Goal: Complete application form: Complete application form

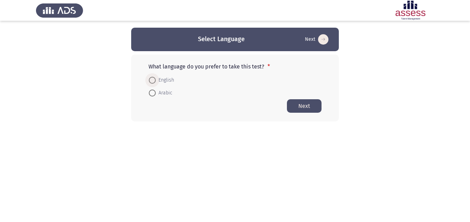
click at [150, 81] on span at bounding box center [152, 80] width 7 height 7
click at [150, 81] on input "English" at bounding box center [152, 80] width 7 height 7
radio input "true"
click at [316, 107] on button "Next" at bounding box center [304, 105] width 35 height 13
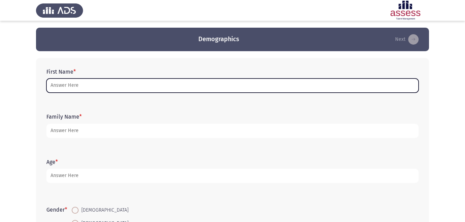
click at [192, 82] on input "First Name *" at bounding box center [232, 86] width 372 height 14
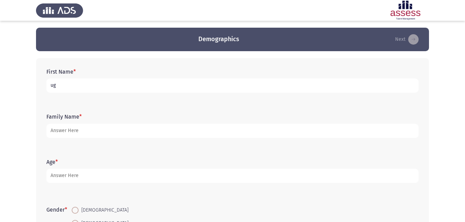
type input "u"
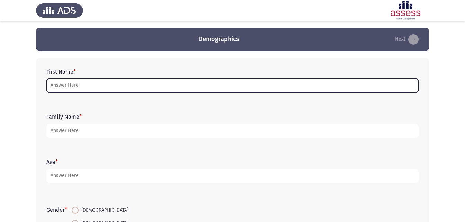
type input "غ"
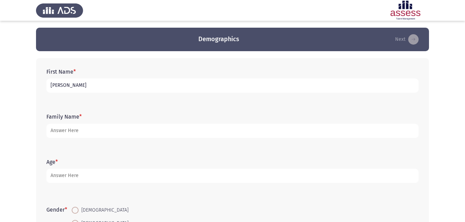
type input "[PERSON_NAME]"
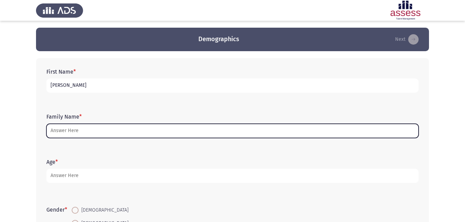
click at [143, 129] on input "Family Name *" at bounding box center [232, 131] width 372 height 14
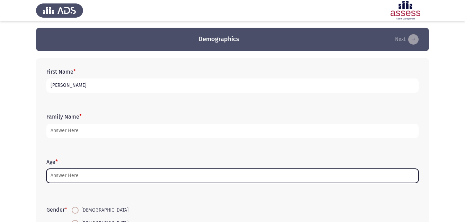
click at [104, 176] on input "Age *" at bounding box center [232, 176] width 372 height 14
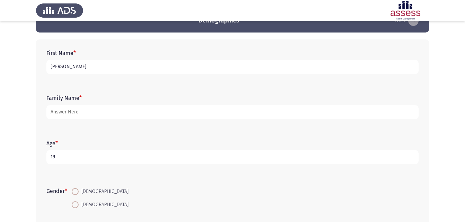
scroll to position [35, 0]
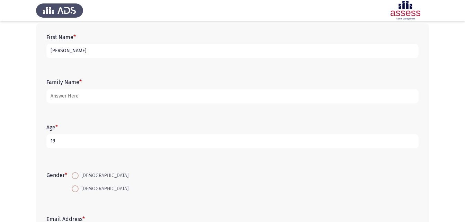
type input "19"
click at [79, 175] on span at bounding box center [75, 175] width 7 height 7
click at [79, 175] on input "[DEMOGRAPHIC_DATA]" at bounding box center [75, 175] width 7 height 7
radio input "true"
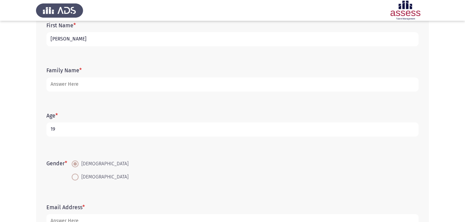
scroll to position [0, 0]
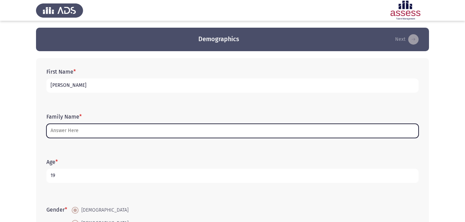
click at [95, 130] on input "Family Name *" at bounding box center [232, 131] width 372 height 14
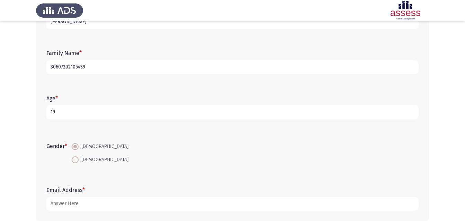
scroll to position [98, 0]
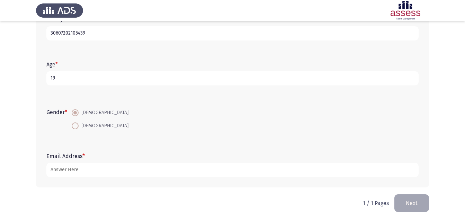
type input "30607202105439"
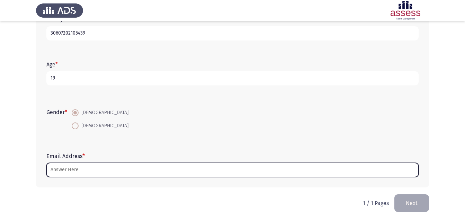
click at [133, 167] on input "Email Address *" at bounding box center [232, 170] width 372 height 14
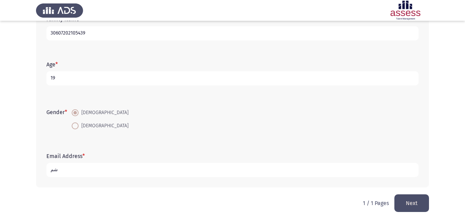
type input "ش"
type input "[EMAIL_ADDRESS][DOMAIN_NAME]"
click at [412, 202] on button "Next" at bounding box center [411, 203] width 35 height 18
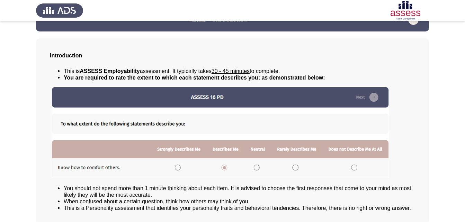
scroll to position [53, 0]
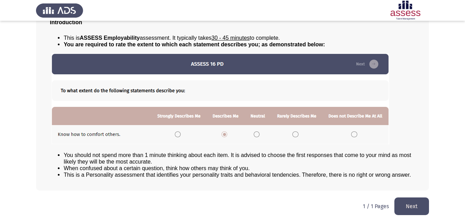
click at [416, 207] on button "Next" at bounding box center [411, 207] width 35 height 18
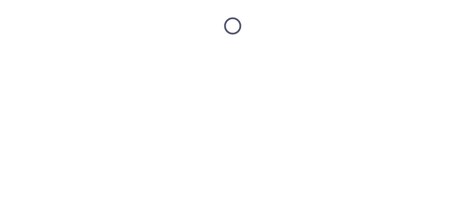
scroll to position [0, 0]
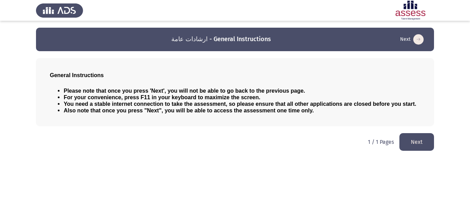
click at [410, 143] on button "Next" at bounding box center [416, 142] width 35 height 18
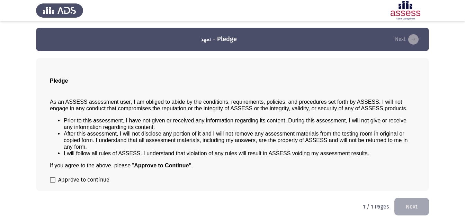
scroll to position [0, 0]
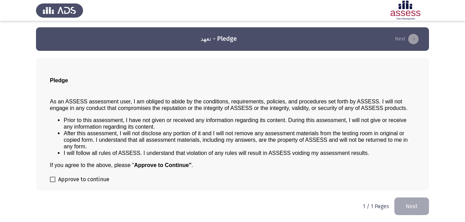
click at [54, 179] on span at bounding box center [53, 180] width 6 height 6
click at [53, 182] on input "Approve to continue" at bounding box center [52, 182] width 0 height 0
checkbox input "true"
click at [409, 206] on button "Next" at bounding box center [411, 207] width 35 height 18
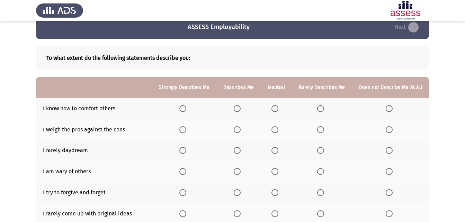
scroll to position [0, 0]
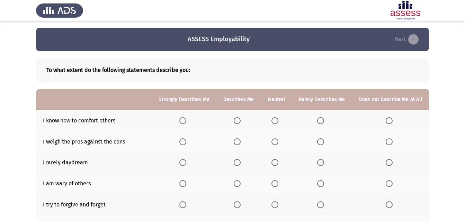
click at [186, 122] on span "Select an option" at bounding box center [182, 120] width 7 height 7
click at [186, 122] on input "Select an option" at bounding box center [182, 120] width 7 height 7
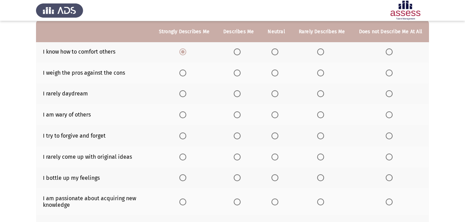
scroll to position [69, 0]
click at [240, 73] on span "Select an option" at bounding box center [237, 72] width 7 height 7
click at [240, 73] on input "Select an option" at bounding box center [237, 72] width 7 height 7
click at [186, 96] on span "Select an option" at bounding box center [182, 93] width 7 height 7
click at [186, 96] on input "Select an option" at bounding box center [182, 93] width 7 height 7
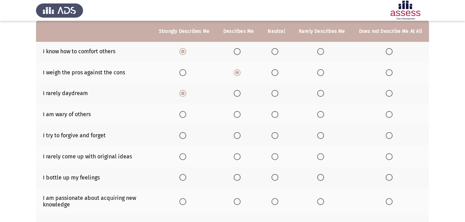
click at [186, 137] on span "Select an option" at bounding box center [182, 135] width 7 height 7
click at [186, 137] on input "Select an option" at bounding box center [182, 135] width 7 height 7
click at [243, 116] on label "Select an option" at bounding box center [239, 114] width 10 height 7
click at [240, 116] on input "Select an option" at bounding box center [237, 114] width 7 height 7
click at [185, 160] on th at bounding box center [184, 156] width 64 height 21
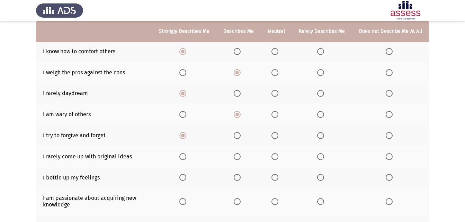
click at [186, 157] on span "Select an option" at bounding box center [182, 156] width 7 height 7
click at [186, 157] on input "Select an option" at bounding box center [182, 156] width 7 height 7
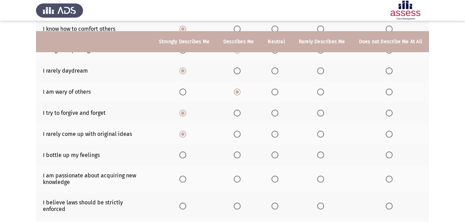
scroll to position [104, 0]
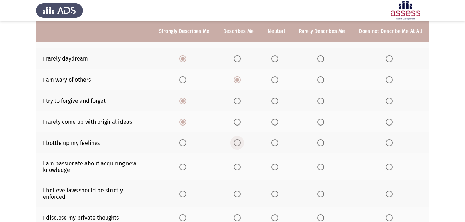
click at [240, 143] on span "Select an option" at bounding box center [237, 142] width 7 height 7
click at [240, 143] on input "Select an option" at bounding box center [237, 142] width 7 height 7
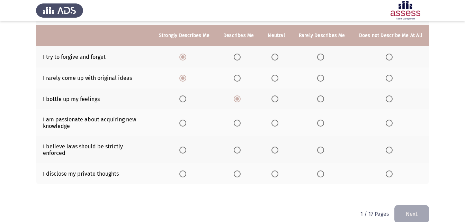
scroll to position [153, 0]
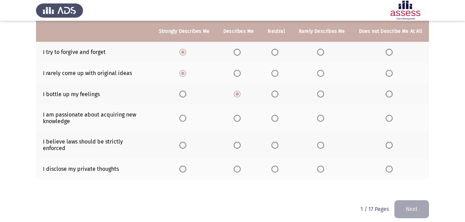
click at [185, 145] on span "Select an option" at bounding box center [182, 145] width 7 height 7
click at [185, 145] on input "Select an option" at bounding box center [182, 145] width 7 height 7
click at [186, 166] on span "Select an option" at bounding box center [182, 169] width 7 height 7
click at [186, 166] on input "Select an option" at bounding box center [182, 169] width 7 height 7
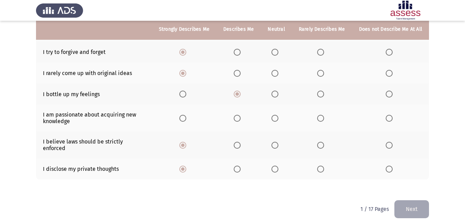
scroll to position [118, 0]
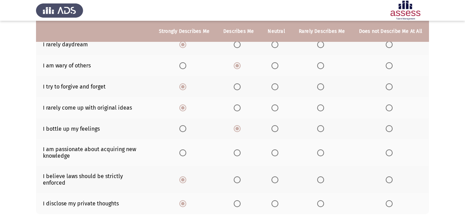
click at [395, 200] on label "Select an option" at bounding box center [390, 203] width 10 height 7
click at [392, 200] on input "Select an option" at bounding box center [388, 203] width 7 height 7
click at [185, 152] on span "Select an option" at bounding box center [182, 152] width 7 height 7
click at [185, 152] on input "Select an option" at bounding box center [182, 152] width 7 height 7
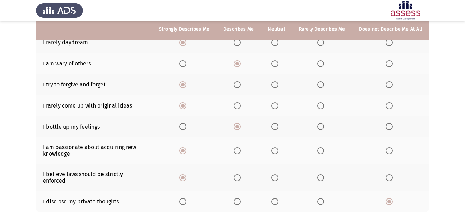
scroll to position [153, 0]
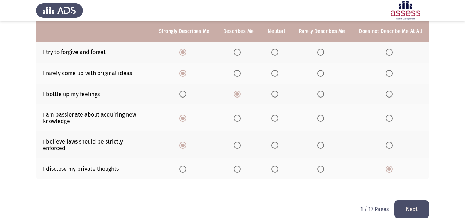
click at [413, 202] on button "Next" at bounding box center [411, 209] width 35 height 18
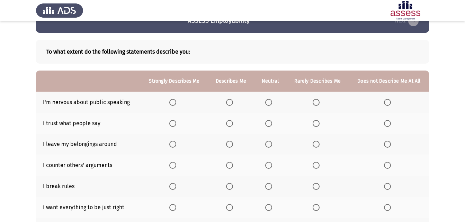
scroll to position [35, 0]
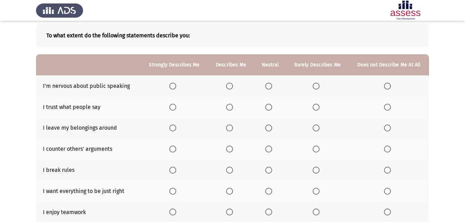
click at [387, 86] on span "Select an option" at bounding box center [387, 86] width 0 height 0
click at [387, 86] on input "Select an option" at bounding box center [387, 86] width 7 height 7
click at [317, 110] on span "Select an option" at bounding box center [315, 107] width 7 height 7
click at [317, 110] on input "Select an option" at bounding box center [315, 107] width 7 height 7
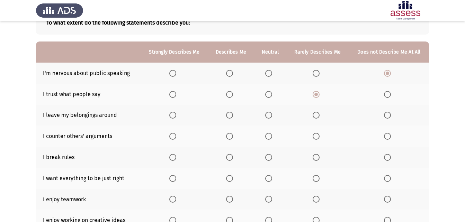
scroll to position [69, 0]
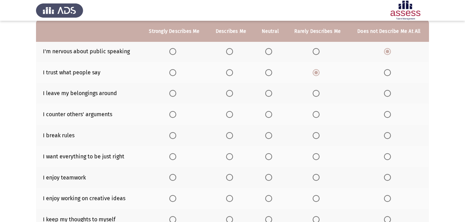
click at [385, 93] on span "Select an option" at bounding box center [387, 93] width 7 height 7
click at [385, 93] on input "Select an option" at bounding box center [387, 93] width 7 height 7
click at [176, 115] on span "Select an option" at bounding box center [172, 114] width 7 height 7
click at [176, 115] on input "Select an option" at bounding box center [172, 114] width 7 height 7
click at [387, 135] on span "Select an option" at bounding box center [387, 135] width 7 height 7
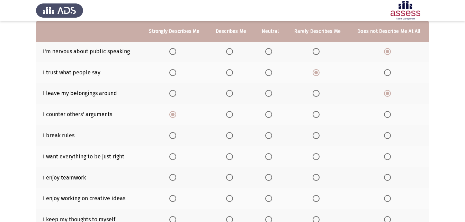
click at [387, 135] on input "Select an option" at bounding box center [387, 135] width 7 height 7
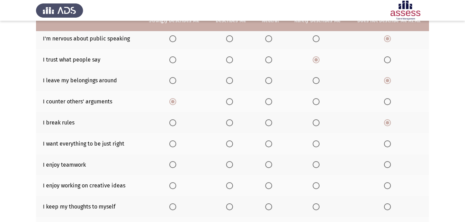
scroll to position [104, 0]
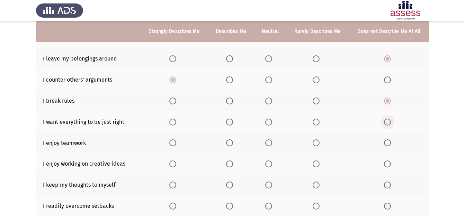
click at [390, 123] on span "Select an option" at bounding box center [387, 122] width 7 height 7
click at [390, 123] on input "Select an option" at bounding box center [387, 122] width 7 height 7
click at [172, 141] on span "Select an option" at bounding box center [172, 142] width 7 height 7
click at [172, 141] on input "Select an option" at bounding box center [172, 142] width 7 height 7
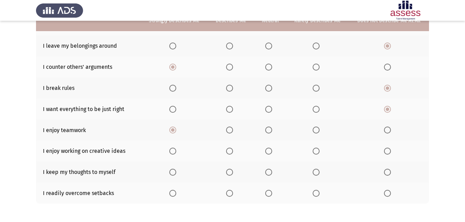
scroll to position [138, 0]
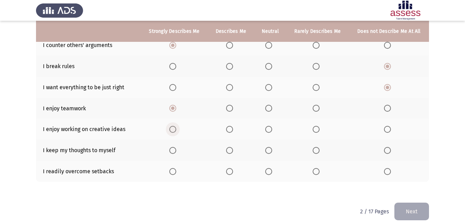
click at [174, 128] on span "Select an option" at bounding box center [172, 129] width 7 height 7
click at [174, 128] on input "Select an option" at bounding box center [172, 129] width 7 height 7
click at [387, 147] on span "Select an option" at bounding box center [387, 150] width 7 height 7
click at [387, 147] on input "Select an option" at bounding box center [387, 150] width 7 height 7
click at [228, 171] on span "Select an option" at bounding box center [229, 171] width 7 height 7
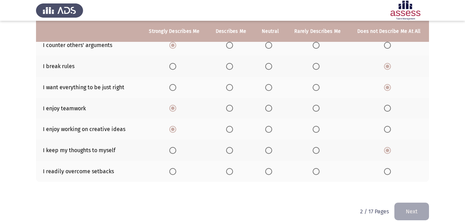
click at [228, 171] on input "Select an option" at bounding box center [229, 171] width 7 height 7
click at [422, 212] on button "Next" at bounding box center [411, 212] width 35 height 18
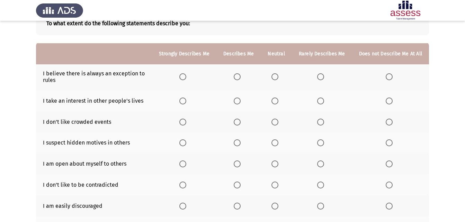
scroll to position [35, 0]
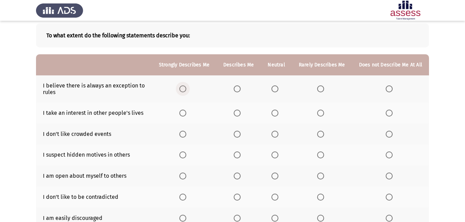
click at [189, 90] on label "Select an option" at bounding box center [184, 88] width 10 height 7
click at [186, 90] on input "Select an option" at bounding box center [182, 88] width 7 height 7
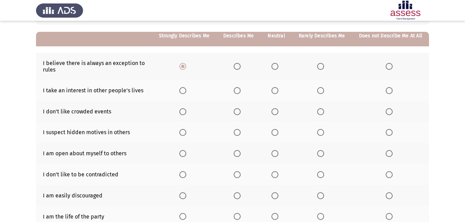
scroll to position [69, 0]
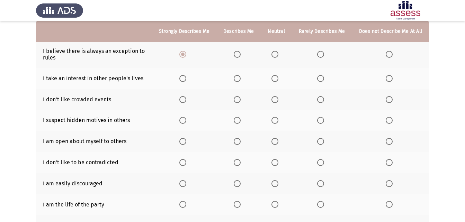
click at [240, 77] on span "Select an option" at bounding box center [237, 78] width 7 height 7
click at [240, 77] on input "Select an option" at bounding box center [237, 78] width 7 height 7
click at [390, 100] on span "Select an option" at bounding box center [388, 99] width 7 height 7
click at [390, 100] on input "Select an option" at bounding box center [388, 99] width 7 height 7
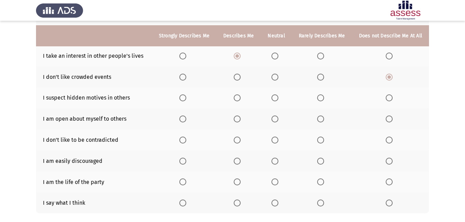
scroll to position [104, 0]
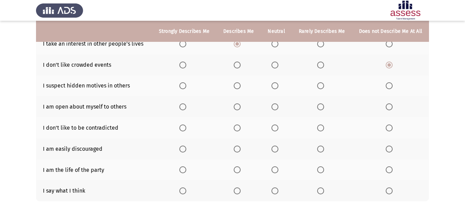
click at [240, 85] on span "Select an option" at bounding box center [237, 85] width 7 height 7
click at [240, 85] on input "Select an option" at bounding box center [237, 85] width 7 height 7
click at [240, 110] on span "Select an option" at bounding box center [237, 106] width 7 height 7
click at [240, 110] on input "Select an option" at bounding box center [237, 106] width 7 height 7
click at [392, 148] on span "Select an option" at bounding box center [388, 149] width 7 height 7
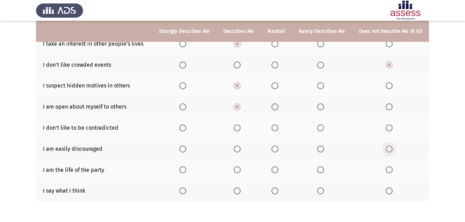
click at [392, 148] on input "Select an option" at bounding box center [388, 149] width 7 height 7
click at [185, 190] on span "Select an option" at bounding box center [182, 191] width 7 height 7
click at [185, 190] on input "Select an option" at bounding box center [182, 191] width 7 height 7
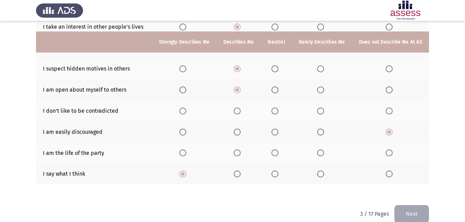
scroll to position [131, 0]
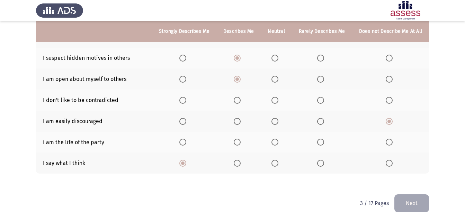
click at [240, 101] on span "Select an option" at bounding box center [237, 100] width 7 height 7
click at [240, 101] on input "Select an option" at bounding box center [237, 100] width 7 height 7
click at [186, 144] on span "Select an option" at bounding box center [182, 142] width 7 height 7
click at [186, 144] on input "Select an option" at bounding box center [182, 142] width 7 height 7
click at [407, 196] on button "Next" at bounding box center [411, 203] width 35 height 18
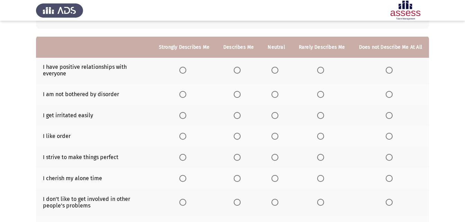
scroll to position [69, 0]
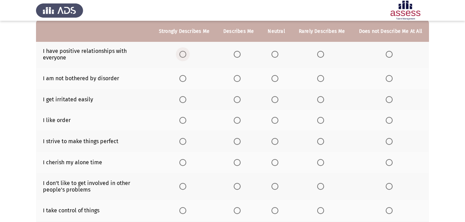
click at [185, 56] on span "Select an option" at bounding box center [182, 54] width 7 height 7
click at [185, 56] on input "Select an option" at bounding box center [182, 54] width 7 height 7
click at [389, 122] on span "Select an option" at bounding box center [388, 120] width 7 height 7
click at [389, 122] on input "Select an option" at bounding box center [388, 120] width 7 height 7
click at [392, 99] on span "Select an option" at bounding box center [388, 99] width 7 height 7
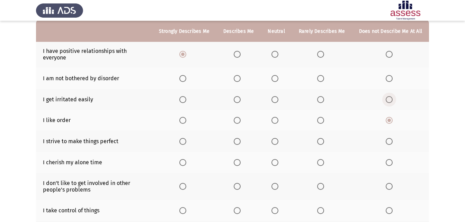
click at [392, 99] on input "Select an option" at bounding box center [388, 99] width 7 height 7
click at [390, 79] on span "Select an option" at bounding box center [388, 78] width 7 height 7
click at [390, 79] on input "Select an option" at bounding box center [388, 78] width 7 height 7
click at [186, 139] on span "Select an option" at bounding box center [182, 141] width 7 height 7
click at [186, 139] on input "Select an option" at bounding box center [182, 141] width 7 height 7
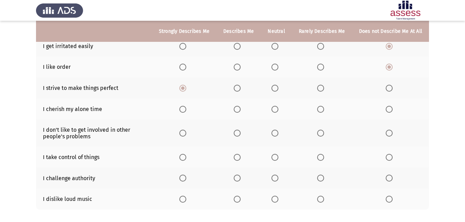
scroll to position [138, 0]
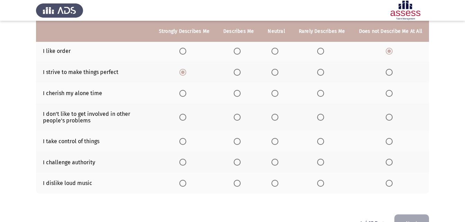
click at [241, 97] on th at bounding box center [238, 93] width 44 height 21
click at [240, 94] on span "Select an option" at bounding box center [237, 93] width 7 height 7
click at [240, 94] on input "Select an option" at bounding box center [237, 93] width 7 height 7
click at [184, 116] on span "Select an option" at bounding box center [182, 117] width 7 height 7
click at [184, 116] on input "Select an option" at bounding box center [182, 117] width 7 height 7
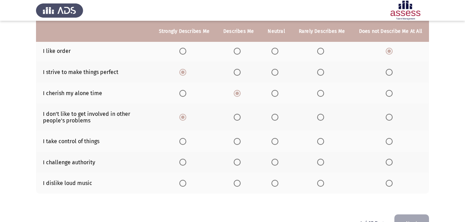
click at [182, 139] on th at bounding box center [184, 141] width 64 height 21
click at [189, 143] on label "Select an option" at bounding box center [184, 141] width 10 height 7
click at [186, 143] on input "Select an option" at bounding box center [182, 141] width 7 height 7
click at [186, 162] on span "Select an option" at bounding box center [182, 162] width 7 height 7
click at [186, 162] on input "Select an option" at bounding box center [182, 162] width 7 height 7
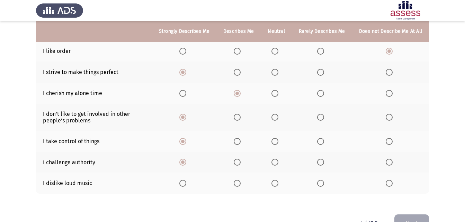
click at [390, 183] on span "Select an option" at bounding box center [388, 183] width 7 height 7
click at [390, 183] on input "Select an option" at bounding box center [388, 183] width 7 height 7
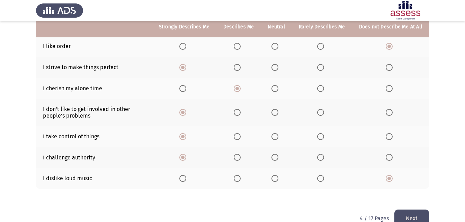
scroll to position [158, 0]
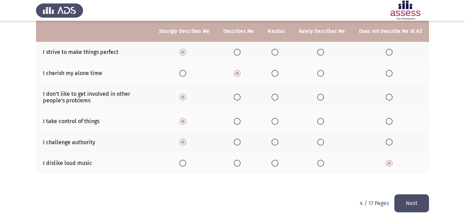
click at [418, 200] on button "Next" at bounding box center [411, 203] width 35 height 18
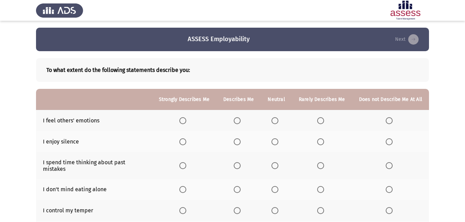
scroll to position [35, 0]
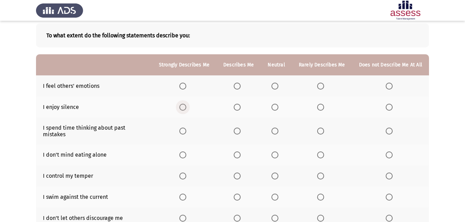
click at [185, 106] on span "Select an option" at bounding box center [182, 107] width 7 height 7
click at [185, 106] on input "Select an option" at bounding box center [182, 107] width 7 height 7
click at [183, 85] on span "Select an option" at bounding box center [182, 86] width 7 height 7
click at [183, 85] on input "Select an option" at bounding box center [182, 86] width 7 height 7
click at [392, 129] on span "Select an option" at bounding box center [388, 131] width 7 height 7
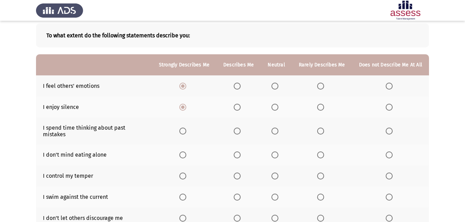
click at [392, 129] on input "Select an option" at bounding box center [388, 131] width 7 height 7
click at [240, 152] on span "Select an option" at bounding box center [237, 155] width 7 height 7
click at [240, 152] on input "Select an option" at bounding box center [237, 155] width 7 height 7
click at [189, 173] on label "Select an option" at bounding box center [184, 176] width 10 height 7
click at [186, 173] on input "Select an option" at bounding box center [182, 176] width 7 height 7
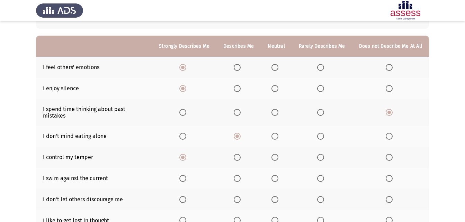
scroll to position [69, 0]
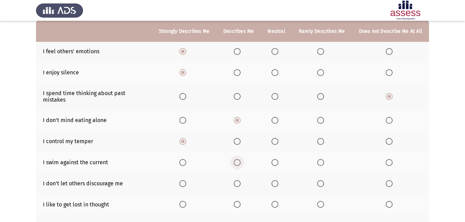
click at [240, 159] on span "Select an option" at bounding box center [237, 162] width 7 height 7
click at [240, 159] on input "Select an option" at bounding box center [237, 162] width 7 height 7
click at [183, 163] on span "Select an option" at bounding box center [183, 163] width 0 height 0
click at [185, 159] on input "Select an option" at bounding box center [182, 162] width 7 height 7
click at [240, 159] on span "Select an option" at bounding box center [237, 162] width 7 height 7
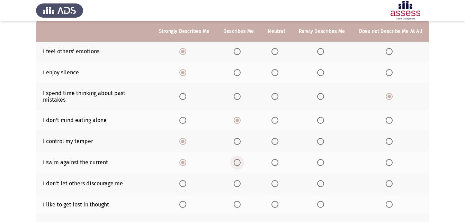
click at [240, 159] on input "Select an option" at bounding box center [237, 162] width 7 height 7
click at [188, 160] on th at bounding box center [184, 162] width 64 height 21
click at [183, 159] on span "Select an option" at bounding box center [182, 162] width 7 height 7
click at [183, 159] on input "Select an option" at bounding box center [182, 162] width 7 height 7
click at [186, 180] on span "Select an option" at bounding box center [182, 183] width 7 height 7
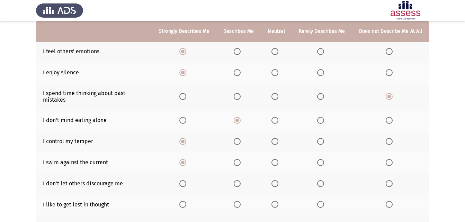
click at [186, 180] on input "Select an option" at bounding box center [182, 183] width 7 height 7
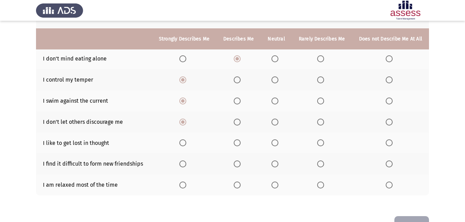
scroll to position [138, 0]
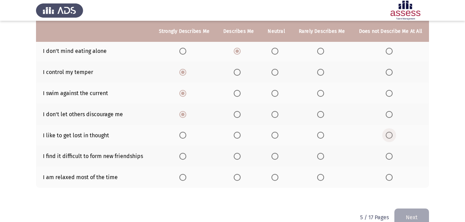
click at [390, 132] on span "Select an option" at bounding box center [388, 135] width 7 height 7
click at [390, 132] on input "Select an option" at bounding box center [388, 135] width 7 height 7
click at [392, 153] on span "Select an option" at bounding box center [388, 156] width 7 height 7
click at [392, 153] on input "Select an option" at bounding box center [388, 156] width 7 height 7
click at [186, 174] on span "Select an option" at bounding box center [182, 177] width 7 height 7
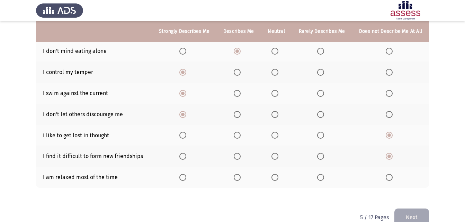
click at [186, 174] on input "Select an option" at bounding box center [182, 177] width 7 height 7
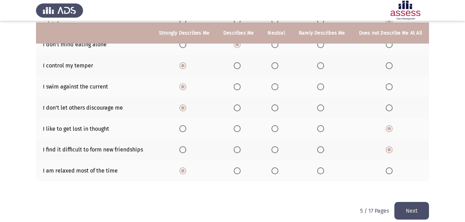
scroll to position [147, 0]
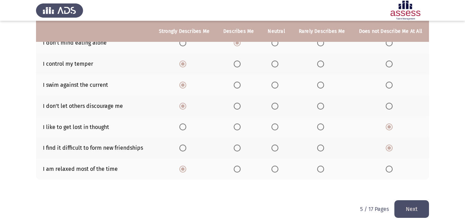
click at [407, 205] on button "Next" at bounding box center [411, 209] width 35 height 18
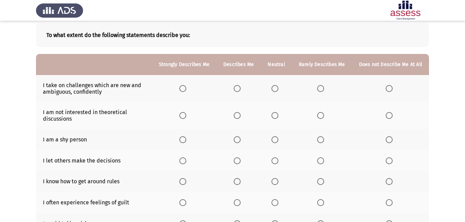
scroll to position [35, 0]
click at [186, 89] on span "Select an option" at bounding box center [182, 88] width 7 height 7
click at [186, 89] on input "Select an option" at bounding box center [182, 88] width 7 height 7
click at [392, 116] on span "Select an option" at bounding box center [388, 115] width 7 height 7
click at [392, 116] on input "Select an option" at bounding box center [388, 115] width 7 height 7
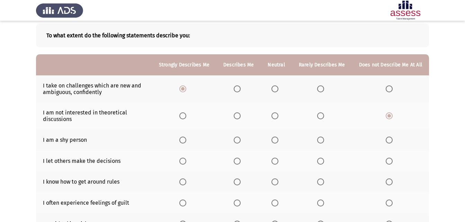
click at [390, 139] on span "Select an option" at bounding box center [388, 140] width 7 height 7
click at [390, 139] on input "Select an option" at bounding box center [388, 140] width 7 height 7
click at [391, 159] on span "Select an option" at bounding box center [388, 161] width 7 height 7
click at [391, 159] on input "Select an option" at bounding box center [388, 161] width 7 height 7
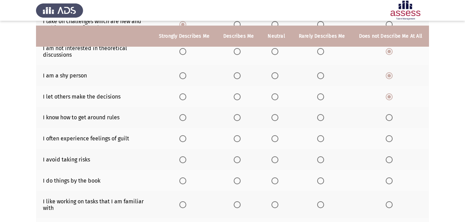
scroll to position [104, 0]
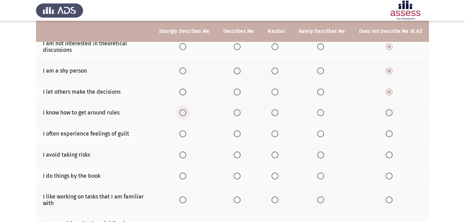
click at [186, 112] on span "Select an option" at bounding box center [182, 112] width 7 height 7
click at [186, 112] on input "Select an option" at bounding box center [182, 112] width 7 height 7
click at [240, 135] on span "Select an option" at bounding box center [237, 133] width 7 height 7
click at [240, 135] on input "Select an option" at bounding box center [237, 133] width 7 height 7
click at [391, 156] on span "Select an option" at bounding box center [388, 155] width 7 height 7
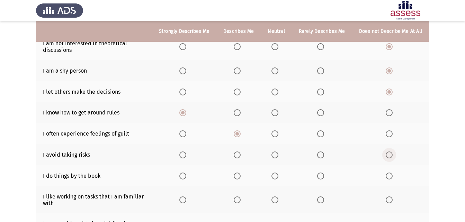
click at [391, 156] on input "Select an option" at bounding box center [388, 155] width 7 height 7
click at [389, 181] on th at bounding box center [390, 175] width 77 height 21
click at [389, 176] on span "Select an option" at bounding box center [388, 176] width 7 height 7
click at [389, 176] on input "Select an option" at bounding box center [388, 176] width 7 height 7
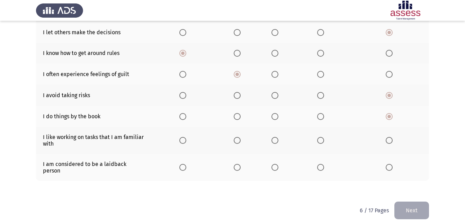
scroll to position [164, 0]
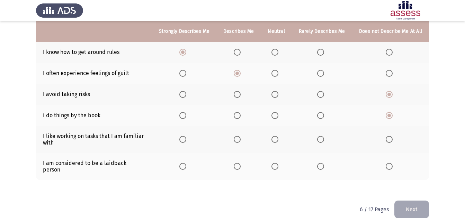
click at [186, 139] on span "Select an option" at bounding box center [182, 139] width 7 height 7
click at [186, 139] on input "Select an option" at bounding box center [182, 139] width 7 height 7
click at [240, 165] on span "Select an option" at bounding box center [237, 166] width 7 height 7
click at [240, 165] on input "Select an option" at bounding box center [237, 166] width 7 height 7
click at [425, 202] on button "Next" at bounding box center [411, 210] width 35 height 18
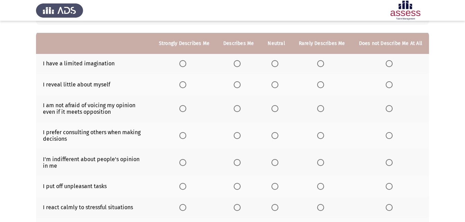
scroll to position [69, 0]
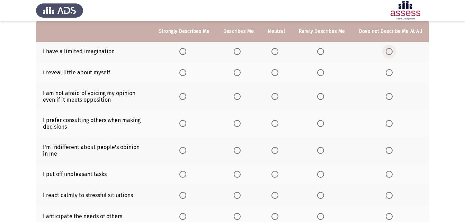
click at [392, 52] on span "Select an option" at bounding box center [388, 51] width 7 height 7
click at [392, 52] on input "Select an option" at bounding box center [388, 51] width 7 height 7
click at [388, 71] on span "Select an option" at bounding box center [388, 72] width 7 height 7
click at [388, 71] on input "Select an option" at bounding box center [388, 72] width 7 height 7
click at [186, 99] on span "Select an option" at bounding box center [182, 96] width 7 height 7
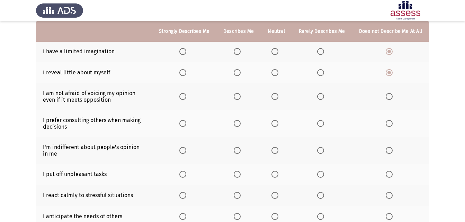
click at [186, 99] on input "Select an option" at bounding box center [182, 96] width 7 height 7
click at [186, 124] on span "Select an option" at bounding box center [182, 123] width 7 height 7
click at [186, 124] on input "Select an option" at bounding box center [182, 123] width 7 height 7
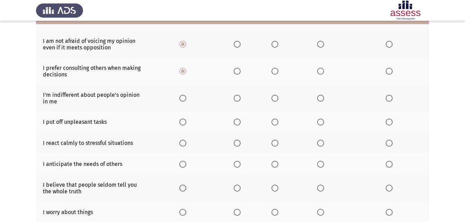
scroll to position [138, 0]
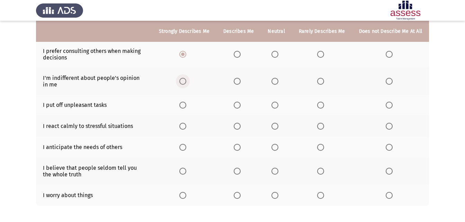
click at [186, 81] on span "Select an option" at bounding box center [182, 81] width 7 height 7
click at [186, 81] on input "Select an option" at bounding box center [182, 81] width 7 height 7
click at [240, 107] on span "Select an option" at bounding box center [237, 105] width 7 height 7
click at [240, 107] on input "Select an option" at bounding box center [237, 105] width 7 height 7
click at [184, 129] on span "Select an option" at bounding box center [182, 126] width 7 height 7
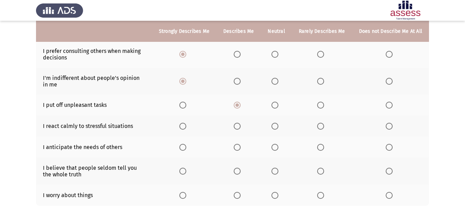
click at [184, 129] on input "Select an option" at bounding box center [182, 126] width 7 height 7
click at [240, 146] on span "Select an option" at bounding box center [237, 147] width 7 height 7
click at [240, 146] on input "Select an option" at bounding box center [237, 147] width 7 height 7
click at [388, 192] on span "Select an option" at bounding box center [388, 195] width 7 height 7
click at [388, 192] on input "Select an option" at bounding box center [388, 195] width 7 height 7
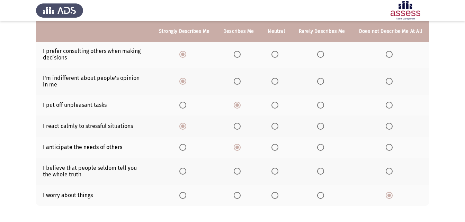
click at [278, 197] on span "Select an option" at bounding box center [274, 195] width 7 height 7
click at [278, 197] on input "Select an option" at bounding box center [274, 195] width 7 height 7
click at [240, 173] on span "Select an option" at bounding box center [237, 171] width 7 height 7
click at [240, 173] on input "Select an option" at bounding box center [237, 171] width 7 height 7
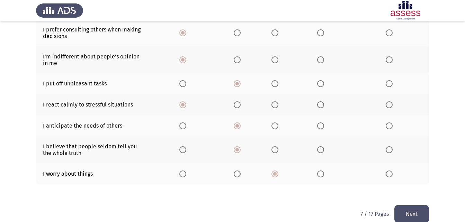
scroll to position [171, 0]
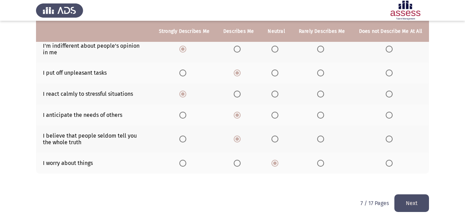
click at [406, 198] on button "Next" at bounding box center [411, 203] width 35 height 18
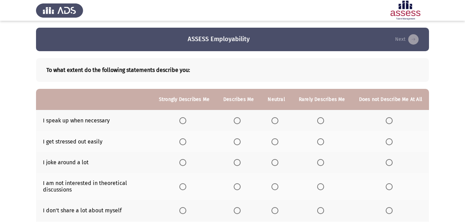
click at [239, 117] on span "Select an option" at bounding box center [237, 120] width 7 height 7
click at [239, 117] on input "Select an option" at bounding box center [237, 120] width 7 height 7
click at [184, 144] on span "Select an option" at bounding box center [182, 141] width 7 height 7
click at [184, 144] on input "Select an option" at bounding box center [182, 141] width 7 height 7
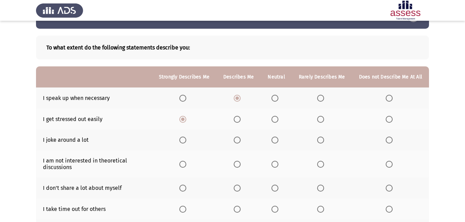
scroll to position [35, 0]
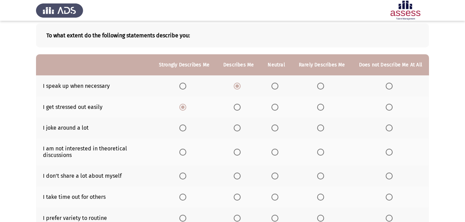
click at [186, 130] on span "Select an option" at bounding box center [182, 128] width 7 height 7
click at [186, 130] on input "Select an option" at bounding box center [182, 128] width 7 height 7
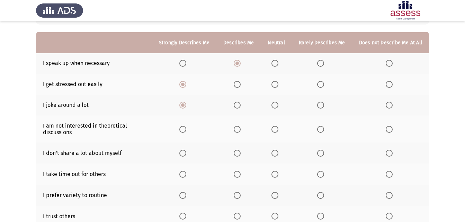
scroll to position [69, 0]
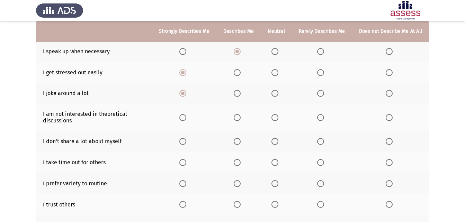
click at [237, 95] on span "Select an option" at bounding box center [237, 93] width 7 height 7
click at [237, 95] on input "Select an option" at bounding box center [237, 93] width 7 height 7
click at [186, 96] on span "Select an option" at bounding box center [182, 93] width 7 height 7
click at [186, 96] on input "Select an option" at bounding box center [182, 93] width 7 height 7
click at [189, 119] on label "Select an option" at bounding box center [184, 117] width 10 height 7
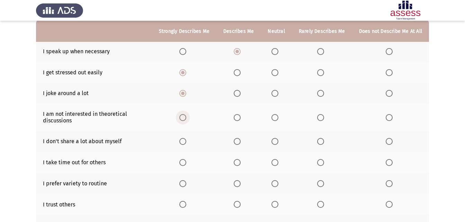
click at [186, 119] on input "Select an option" at bounding box center [182, 117] width 7 height 7
click at [186, 139] on span "Select an option" at bounding box center [182, 141] width 7 height 7
click at [186, 139] on input "Select an option" at bounding box center [182, 141] width 7 height 7
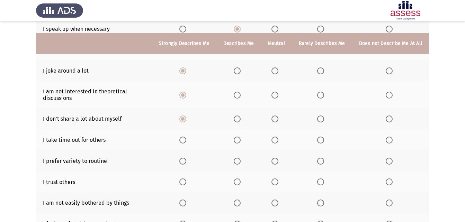
scroll to position [104, 0]
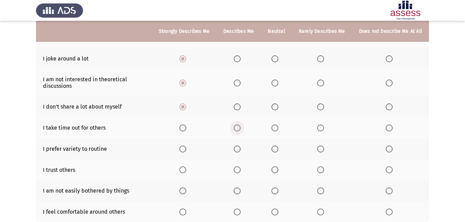
click at [238, 127] on span "Select an option" at bounding box center [237, 128] width 7 height 7
click at [238, 127] on input "Select an option" at bounding box center [237, 128] width 7 height 7
click at [240, 168] on span "Select an option" at bounding box center [237, 169] width 7 height 7
click at [240, 168] on input "Select an option" at bounding box center [237, 169] width 7 height 7
click at [189, 151] on label "Select an option" at bounding box center [184, 149] width 10 height 7
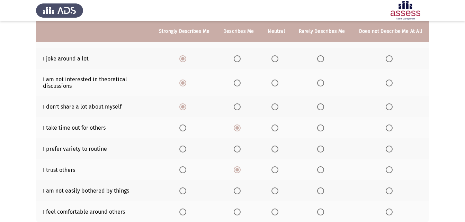
click at [186, 151] on input "Select an option" at bounding box center [182, 149] width 7 height 7
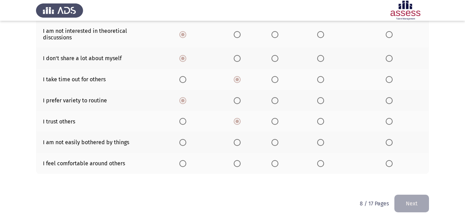
scroll to position [153, 0]
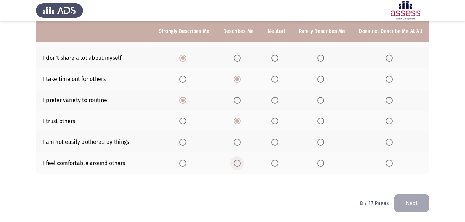
click at [240, 164] on span "Select an option" at bounding box center [237, 163] width 7 height 7
click at [240, 164] on input "Select an option" at bounding box center [237, 163] width 7 height 7
click at [186, 139] on span "Select an option" at bounding box center [182, 142] width 7 height 7
click at [186, 139] on input "Select an option" at bounding box center [182, 142] width 7 height 7
click at [414, 197] on button "Next" at bounding box center [411, 203] width 35 height 18
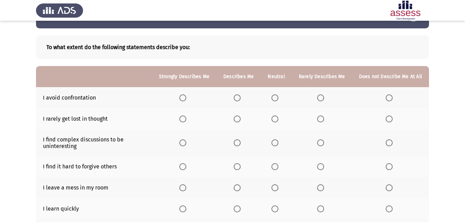
scroll to position [35, 0]
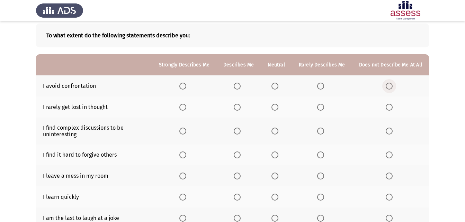
click at [389, 84] on span "Select an option" at bounding box center [388, 86] width 7 height 7
click at [389, 84] on input "Select an option" at bounding box center [388, 86] width 7 height 7
click at [186, 107] on span "Select an option" at bounding box center [182, 107] width 7 height 7
click at [186, 107] on input "Select an option" at bounding box center [182, 107] width 7 height 7
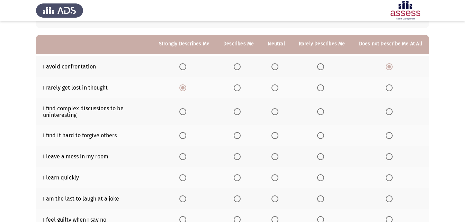
scroll to position [69, 0]
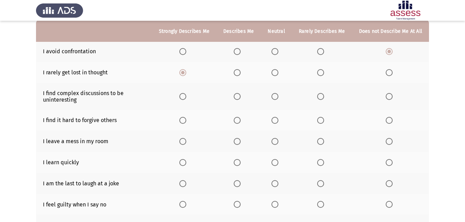
click at [323, 99] on span "Select an option" at bounding box center [320, 96] width 7 height 7
click at [323, 99] on input "Select an option" at bounding box center [320, 96] width 7 height 7
click at [388, 97] on span "Select an option" at bounding box center [388, 96] width 7 height 7
click at [388, 97] on input "Select an option" at bounding box center [388, 96] width 7 height 7
click at [391, 119] on span "Select an option" at bounding box center [388, 120] width 7 height 7
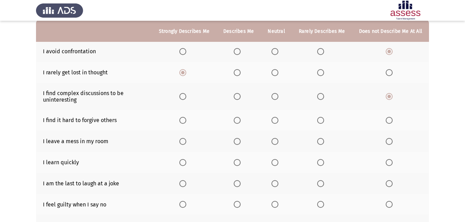
click at [391, 119] on input "Select an option" at bounding box center [388, 120] width 7 height 7
click at [186, 165] on span "Select an option" at bounding box center [182, 162] width 7 height 7
click at [186, 165] on input "Select an option" at bounding box center [182, 162] width 7 height 7
click at [240, 143] on span "Select an option" at bounding box center [237, 141] width 7 height 7
click at [240, 143] on input "Select an option" at bounding box center [237, 141] width 7 height 7
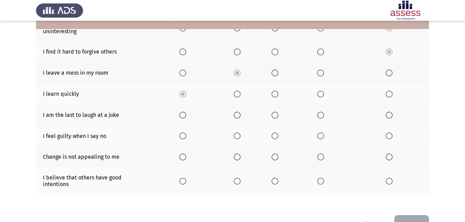
scroll to position [138, 0]
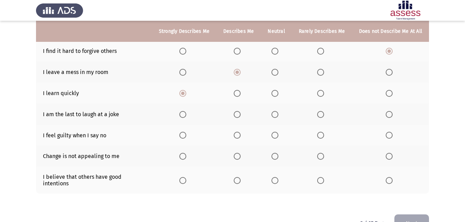
click at [391, 116] on span "Select an option" at bounding box center [388, 114] width 7 height 7
click at [391, 116] on input "Select an option" at bounding box center [388, 114] width 7 height 7
click at [393, 136] on label "Select an option" at bounding box center [390, 135] width 10 height 7
click at [392, 136] on input "Select an option" at bounding box center [388, 135] width 7 height 7
click at [391, 154] on span "Select an option" at bounding box center [388, 156] width 7 height 7
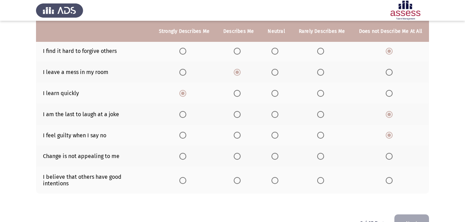
click at [391, 154] on input "Select an option" at bounding box center [388, 156] width 7 height 7
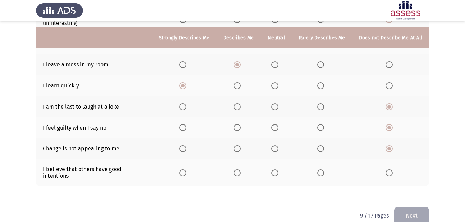
scroll to position [153, 0]
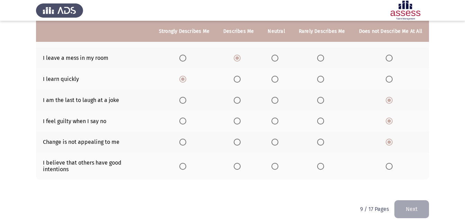
click at [239, 164] on span "Select an option" at bounding box center [237, 166] width 7 height 7
click at [239, 164] on input "Select an option" at bounding box center [237, 166] width 7 height 7
click at [420, 200] on button "Next" at bounding box center [411, 209] width 35 height 18
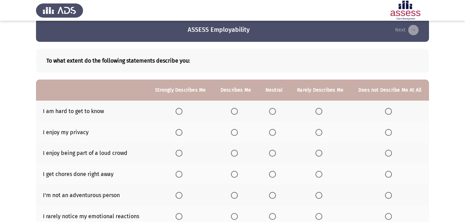
scroll to position [35, 0]
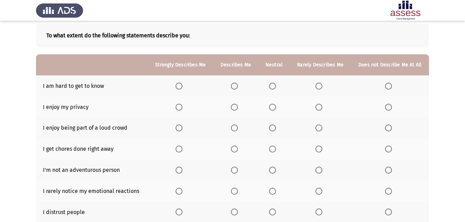
click at [180, 109] on span "Select an option" at bounding box center [178, 107] width 7 height 7
click at [180, 109] on input "Select an option" at bounding box center [178, 107] width 7 height 7
click at [180, 85] on span "Select an option" at bounding box center [178, 86] width 7 height 7
click at [180, 85] on input "Select an option" at bounding box center [178, 86] width 7 height 7
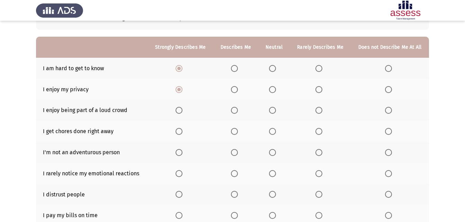
scroll to position [69, 0]
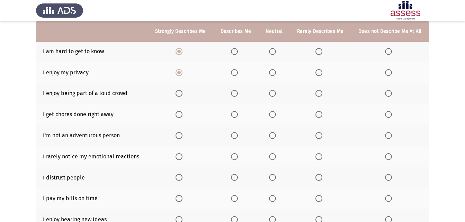
click at [390, 94] on span "Select an option" at bounding box center [388, 93] width 7 height 7
click at [390, 94] on input "Select an option" at bounding box center [388, 93] width 7 height 7
click at [182, 118] on span "Select an option" at bounding box center [178, 114] width 7 height 7
click at [182, 118] on input "Select an option" at bounding box center [178, 114] width 7 height 7
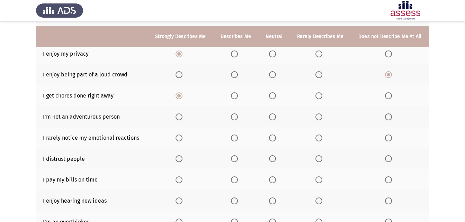
scroll to position [104, 0]
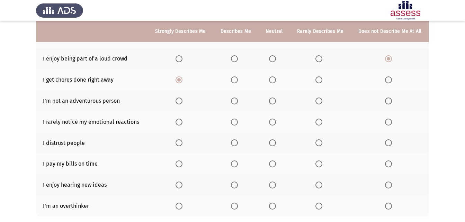
click at [388, 102] on span "Select an option" at bounding box center [388, 101] width 7 height 7
click at [388, 102] on input "Select an option" at bounding box center [388, 101] width 7 height 7
click at [235, 124] on span "Select an option" at bounding box center [234, 122] width 7 height 7
click at [235, 124] on input "Select an option" at bounding box center [234, 122] width 7 height 7
click at [181, 122] on span "Select an option" at bounding box center [178, 122] width 7 height 7
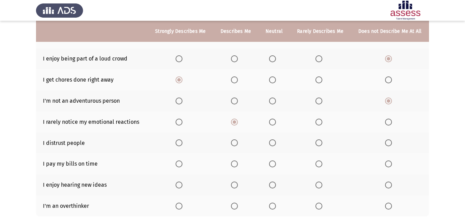
click at [181, 122] on input "Select an option" at bounding box center [178, 122] width 7 height 7
click at [390, 146] on span "Select an option" at bounding box center [388, 142] width 7 height 7
click at [390, 146] on input "Select an option" at bounding box center [388, 142] width 7 height 7
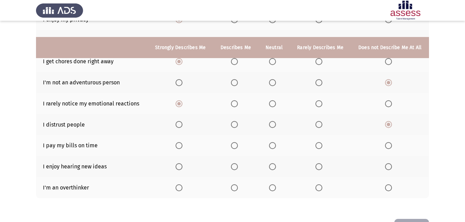
scroll to position [138, 0]
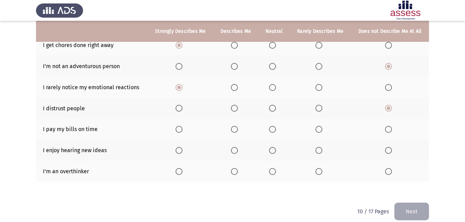
click at [234, 128] on span "Select an option" at bounding box center [234, 129] width 7 height 7
click at [234, 128] on input "Select an option" at bounding box center [234, 129] width 7 height 7
click at [233, 150] on span "Select an option" at bounding box center [234, 150] width 7 height 7
click at [233, 150] on input "Select an option" at bounding box center [234, 150] width 7 height 7
click at [231, 171] on span "Select an option" at bounding box center [234, 171] width 7 height 7
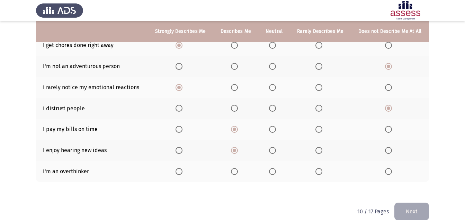
click at [231, 171] on input "Select an option" at bounding box center [234, 171] width 7 height 7
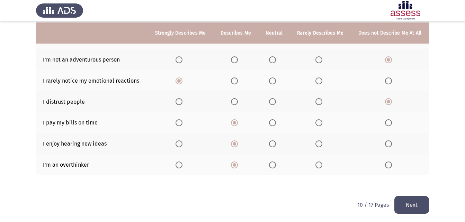
scroll to position [147, 0]
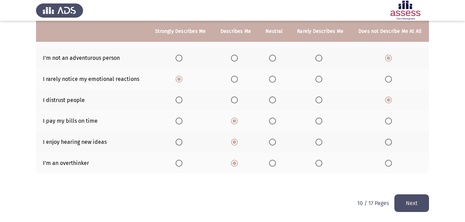
click at [416, 208] on button "Next" at bounding box center [411, 203] width 35 height 18
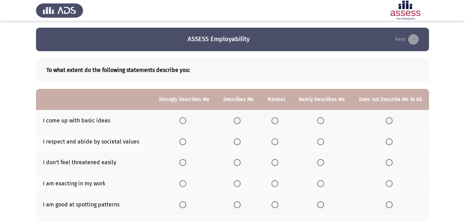
click at [391, 125] on th at bounding box center [390, 120] width 77 height 21
click at [389, 122] on span "Select an option" at bounding box center [388, 120] width 7 height 7
click at [389, 122] on input "Select an option" at bounding box center [388, 120] width 7 height 7
click at [182, 145] on th at bounding box center [184, 141] width 64 height 21
click at [186, 144] on span "Select an option" at bounding box center [182, 141] width 7 height 7
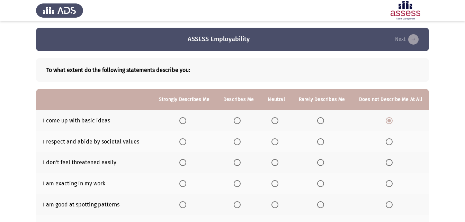
click at [186, 144] on input "Select an option" at bounding box center [182, 141] width 7 height 7
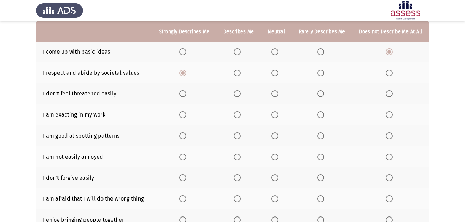
scroll to position [69, 0]
click at [238, 94] on span "Select an option" at bounding box center [237, 93] width 7 height 7
click at [238, 94] on input "Select an option" at bounding box center [237, 93] width 7 height 7
click at [185, 116] on span "Select an option" at bounding box center [182, 114] width 7 height 7
click at [185, 116] on input "Select an option" at bounding box center [182, 114] width 7 height 7
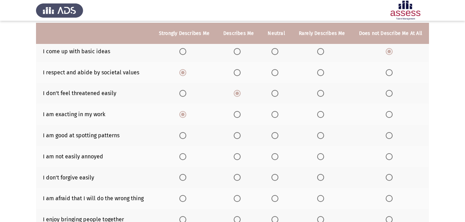
scroll to position [104, 0]
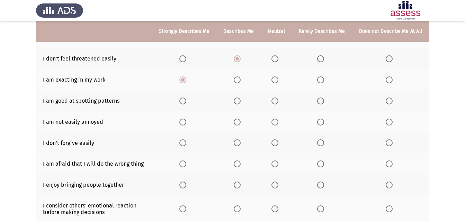
click at [183, 102] on span "Select an option" at bounding box center [182, 101] width 7 height 7
click at [183, 102] on input "Select an option" at bounding box center [182, 101] width 7 height 7
click at [185, 122] on span "Select an option" at bounding box center [182, 122] width 7 height 7
click at [185, 122] on input "Select an option" at bounding box center [182, 122] width 7 height 7
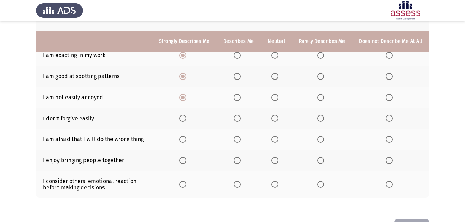
scroll to position [138, 0]
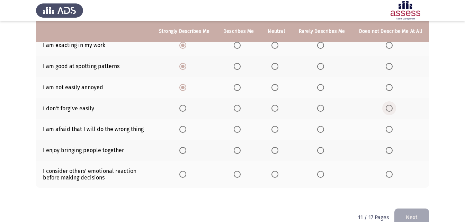
click at [388, 108] on span "Select an option" at bounding box center [388, 108] width 7 height 7
click at [388, 108] on input "Select an option" at bounding box center [388, 108] width 7 height 7
click at [389, 128] on span "Select an option" at bounding box center [388, 129] width 7 height 7
click at [389, 128] on input "Select an option" at bounding box center [388, 129] width 7 height 7
click at [240, 173] on span "Select an option" at bounding box center [237, 174] width 7 height 7
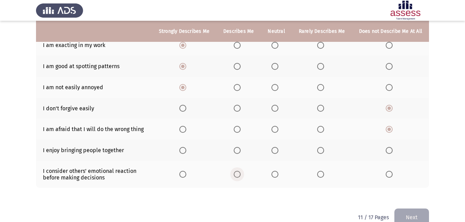
click at [240, 173] on input "Select an option" at bounding box center [237, 174] width 7 height 7
click at [240, 150] on span "Select an option" at bounding box center [237, 150] width 7 height 7
click at [240, 150] on input "Select an option" at bounding box center [237, 150] width 7 height 7
click at [414, 213] on button "Next" at bounding box center [411, 218] width 35 height 18
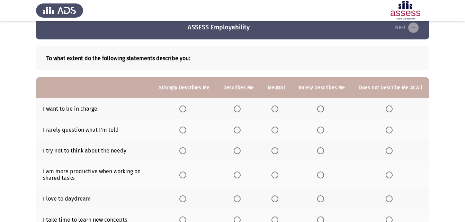
scroll to position [0, 0]
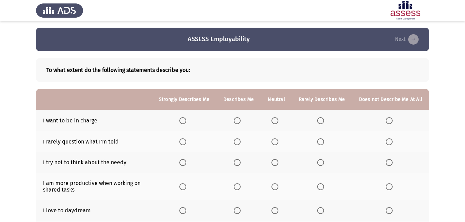
click at [186, 121] on span "Select an option" at bounding box center [182, 120] width 7 height 7
click at [186, 121] on input "Select an option" at bounding box center [182, 120] width 7 height 7
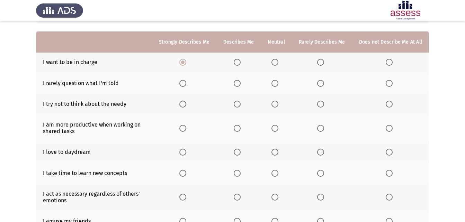
scroll to position [69, 0]
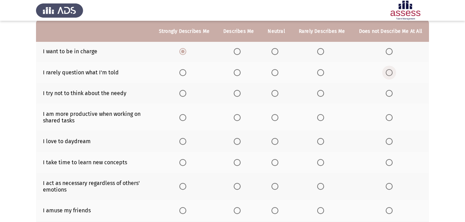
click at [390, 73] on span "Select an option" at bounding box center [388, 72] width 7 height 7
click at [390, 73] on input "Select an option" at bounding box center [388, 72] width 7 height 7
click at [240, 93] on span "Select an option" at bounding box center [237, 93] width 7 height 7
click at [240, 93] on input "Select an option" at bounding box center [237, 93] width 7 height 7
click at [186, 94] on span "Select an option" at bounding box center [182, 93] width 7 height 7
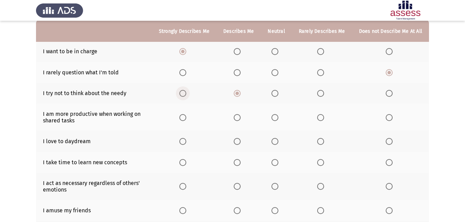
click at [186, 94] on input "Select an option" at bounding box center [182, 93] width 7 height 7
click at [390, 95] on span "Select an option" at bounding box center [388, 93] width 7 height 7
click at [390, 95] on input "Select an option" at bounding box center [388, 93] width 7 height 7
click at [184, 118] on span "Select an option" at bounding box center [182, 117] width 7 height 7
click at [184, 118] on input "Select an option" at bounding box center [182, 117] width 7 height 7
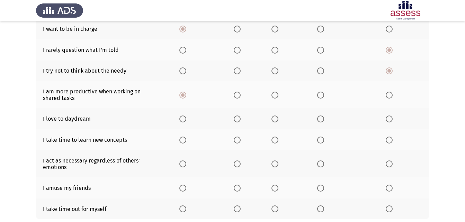
scroll to position [104, 0]
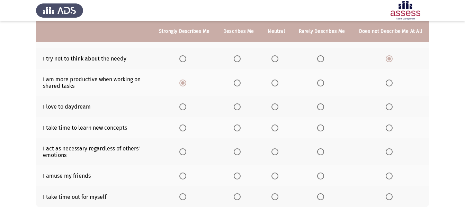
click at [186, 109] on span "Select an option" at bounding box center [182, 106] width 7 height 7
click at [186, 109] on input "Select an option" at bounding box center [182, 106] width 7 height 7
click at [392, 130] on span "Select an option" at bounding box center [388, 128] width 7 height 7
click at [392, 130] on input "Select an option" at bounding box center [388, 128] width 7 height 7
click at [393, 152] on label "Select an option" at bounding box center [390, 151] width 10 height 7
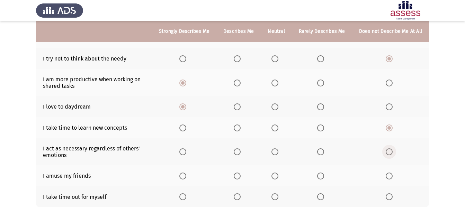
click at [392, 152] on input "Select an option" at bounding box center [388, 151] width 7 height 7
click at [239, 175] on span "Select an option" at bounding box center [237, 176] width 7 height 7
click at [239, 175] on input "Select an option" at bounding box center [237, 176] width 7 height 7
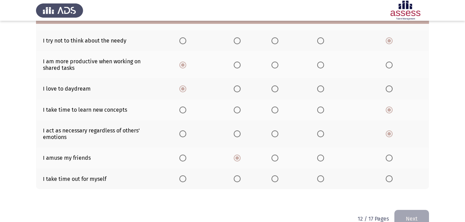
scroll to position [137, 0]
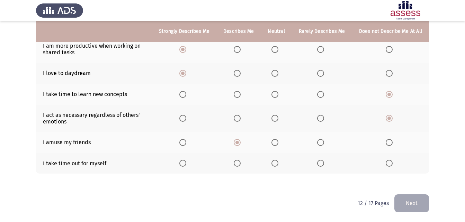
click at [185, 163] on span "Select an option" at bounding box center [182, 163] width 7 height 7
click at [185, 163] on input "Select an option" at bounding box center [182, 163] width 7 height 7
click at [417, 207] on button "Next" at bounding box center [411, 203] width 35 height 18
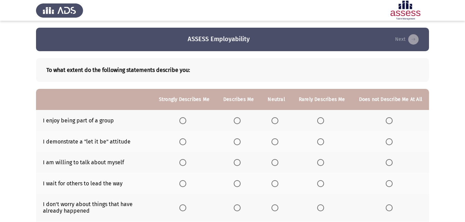
scroll to position [35, 0]
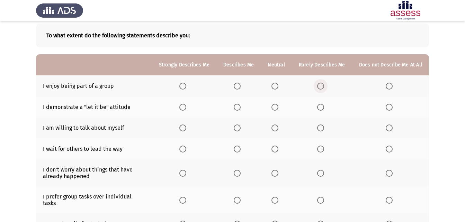
click at [324, 86] on span "Select an option" at bounding box center [320, 86] width 7 height 7
click at [324, 86] on input "Select an option" at bounding box center [320, 86] width 7 height 7
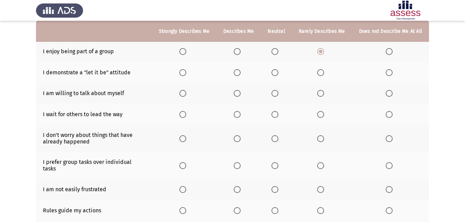
click at [186, 72] on span "Select an option" at bounding box center [182, 72] width 7 height 7
click at [186, 72] on input "Select an option" at bounding box center [182, 72] width 7 height 7
click at [391, 92] on span "Select an option" at bounding box center [388, 93] width 7 height 7
click at [391, 92] on input "Select an option" at bounding box center [388, 93] width 7 height 7
click at [386, 114] on span "Select an option" at bounding box center [388, 114] width 7 height 7
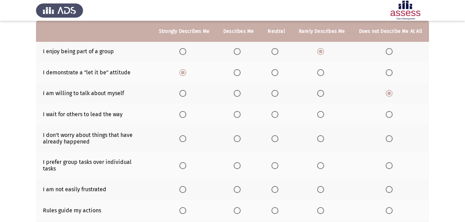
click at [386, 114] on input "Select an option" at bounding box center [388, 114] width 7 height 7
click at [185, 138] on span "Select an option" at bounding box center [182, 138] width 7 height 7
click at [185, 138] on input "Select an option" at bounding box center [182, 138] width 7 height 7
click at [183, 162] on span "Select an option" at bounding box center [182, 165] width 7 height 7
click at [183, 162] on input "Select an option" at bounding box center [182, 165] width 7 height 7
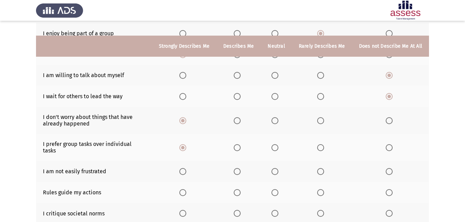
scroll to position [104, 0]
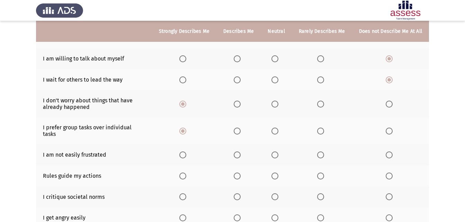
click at [186, 152] on span "Select an option" at bounding box center [182, 155] width 7 height 7
click at [186, 152] on input "Select an option" at bounding box center [182, 155] width 7 height 7
click at [392, 173] on span "Select an option" at bounding box center [388, 176] width 7 height 7
click at [392, 173] on input "Select an option" at bounding box center [388, 176] width 7 height 7
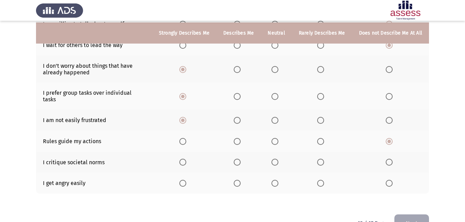
scroll to position [153, 0]
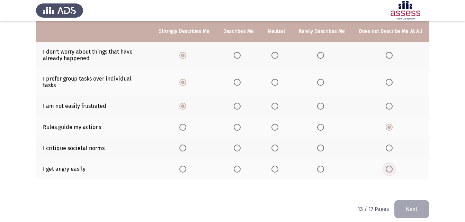
click at [391, 166] on span "Select an option" at bounding box center [388, 169] width 7 height 7
click at [391, 166] on input "Select an option" at bounding box center [388, 169] width 7 height 7
click at [248, 145] on th at bounding box center [238, 148] width 44 height 21
click at [240, 145] on span "Select an option" at bounding box center [237, 148] width 7 height 7
click at [240, 145] on input "Select an option" at bounding box center [237, 148] width 7 height 7
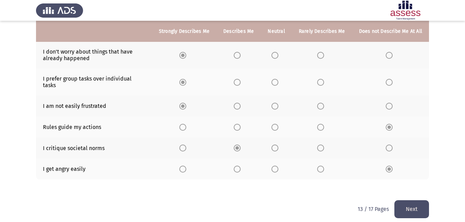
click at [405, 200] on button "Next" at bounding box center [411, 209] width 35 height 18
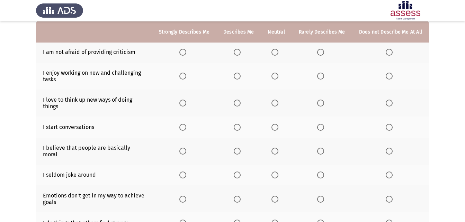
scroll to position [69, 0]
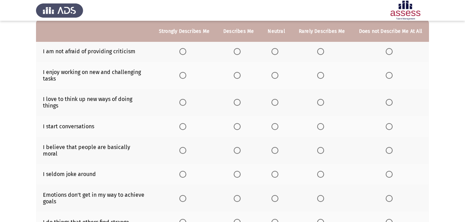
click at [186, 54] on span "Select an option" at bounding box center [182, 51] width 7 height 7
click at [186, 54] on input "Select an option" at bounding box center [182, 51] width 7 height 7
click at [186, 78] on span "Select an option" at bounding box center [182, 75] width 7 height 7
click at [186, 78] on input "Select an option" at bounding box center [182, 75] width 7 height 7
click at [189, 103] on label "Select an option" at bounding box center [184, 102] width 10 height 7
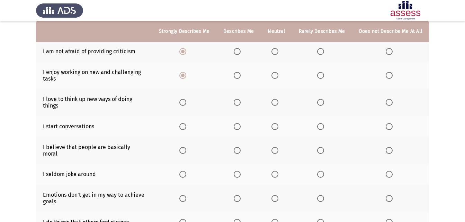
click at [186, 103] on input "Select an option" at bounding box center [182, 102] width 7 height 7
click at [184, 125] on span "Select an option" at bounding box center [182, 126] width 7 height 7
click at [184, 125] on input "Select an option" at bounding box center [182, 126] width 7 height 7
click at [324, 149] on span "Select an option" at bounding box center [320, 150] width 7 height 7
click at [324, 149] on input "Select an option" at bounding box center [320, 150] width 7 height 7
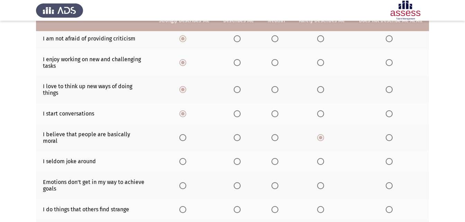
scroll to position [104, 0]
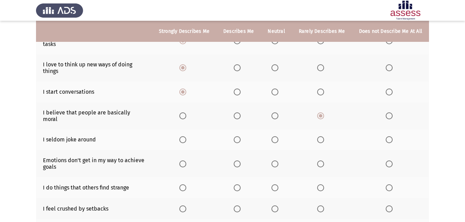
click at [239, 138] on th at bounding box center [238, 139] width 44 height 21
click at [240, 136] on span "Select an option" at bounding box center [237, 139] width 7 height 7
click at [240, 136] on input "Select an option" at bounding box center [237, 139] width 7 height 7
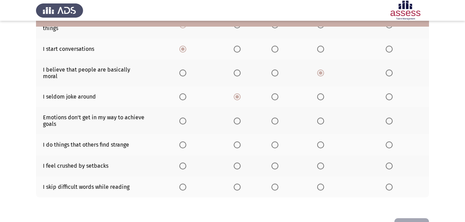
scroll to position [164, 0]
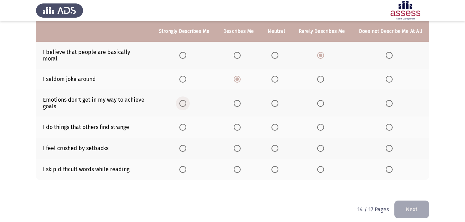
click at [186, 100] on span "Select an option" at bounding box center [182, 103] width 7 height 7
click at [186, 100] on input "Select an option" at bounding box center [182, 103] width 7 height 7
click at [186, 125] on span "Select an option" at bounding box center [182, 127] width 7 height 7
click at [186, 125] on input "Select an option" at bounding box center [182, 127] width 7 height 7
click at [239, 145] on span "Select an option" at bounding box center [237, 148] width 7 height 7
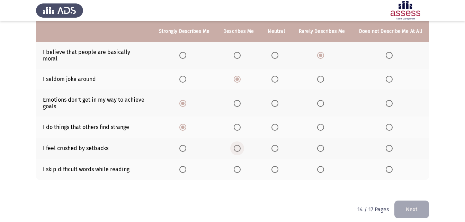
click at [239, 145] on input "Select an option" at bounding box center [237, 148] width 7 height 7
click at [394, 166] on label "Select an option" at bounding box center [390, 169] width 10 height 7
click at [392, 166] on input "Select an option" at bounding box center [388, 169] width 7 height 7
click at [408, 201] on button "Next" at bounding box center [411, 210] width 35 height 18
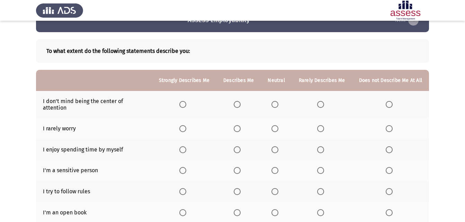
scroll to position [35, 0]
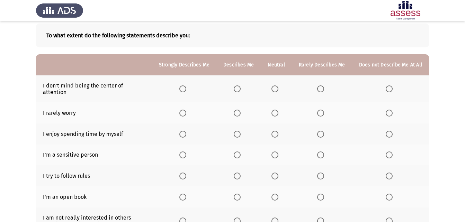
click at [185, 86] on span "Select an option" at bounding box center [182, 88] width 7 height 7
click at [185, 86] on input "Select an option" at bounding box center [182, 88] width 7 height 7
click at [189, 110] on label "Select an option" at bounding box center [184, 113] width 10 height 7
click at [186, 110] on input "Select an option" at bounding box center [182, 113] width 7 height 7
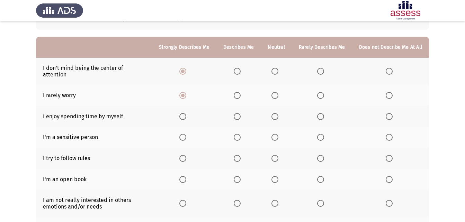
scroll to position [69, 0]
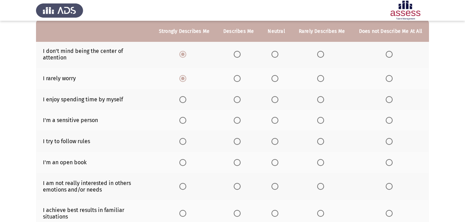
click at [243, 75] on label "Select an option" at bounding box center [239, 78] width 10 height 7
click at [240, 75] on input "Select an option" at bounding box center [237, 78] width 7 height 7
click at [186, 97] on th at bounding box center [184, 99] width 64 height 21
click at [184, 96] on span "Select an option" at bounding box center [182, 99] width 7 height 7
click at [184, 96] on input "Select an option" at bounding box center [182, 99] width 7 height 7
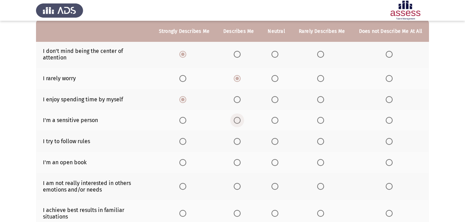
click at [239, 117] on span "Select an option" at bounding box center [237, 120] width 7 height 7
click at [239, 117] on input "Select an option" at bounding box center [237, 120] width 7 height 7
click at [240, 138] on span "Select an option" at bounding box center [237, 141] width 7 height 7
click at [240, 138] on input "Select an option" at bounding box center [237, 141] width 7 height 7
click at [391, 160] on span "Select an option" at bounding box center [388, 162] width 7 height 7
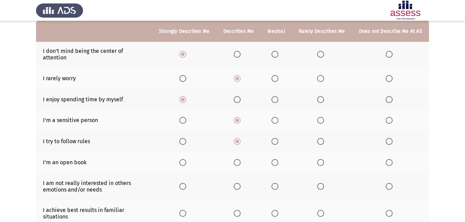
click at [391, 160] on input "Select an option" at bounding box center [388, 162] width 7 height 7
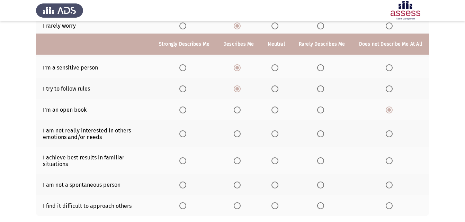
scroll to position [138, 0]
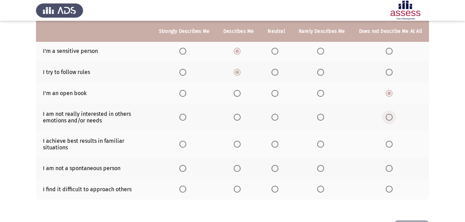
click at [390, 114] on span "Select an option" at bounding box center [388, 117] width 7 height 7
click at [390, 114] on input "Select an option" at bounding box center [388, 117] width 7 height 7
click at [186, 141] on span "Select an option" at bounding box center [182, 144] width 7 height 7
click at [186, 141] on input "Select an option" at bounding box center [182, 144] width 7 height 7
click at [385, 167] on th at bounding box center [390, 168] width 77 height 21
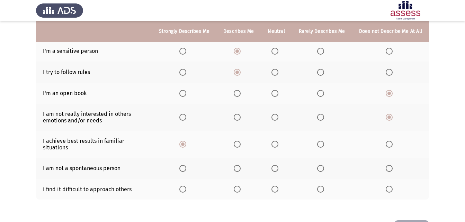
click at [389, 165] on span "Select an option" at bounding box center [388, 168] width 7 height 7
click at [389, 165] on input "Select an option" at bounding box center [388, 168] width 7 height 7
click at [392, 186] on span "Select an option" at bounding box center [388, 189] width 7 height 7
click at [392, 186] on input "Select an option" at bounding box center [388, 189] width 7 height 7
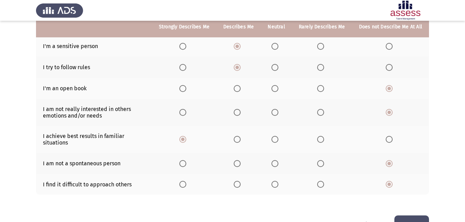
scroll to position [158, 0]
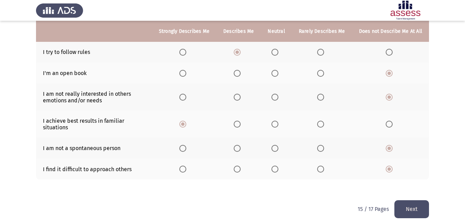
click at [410, 200] on button "Next" at bounding box center [411, 209] width 35 height 18
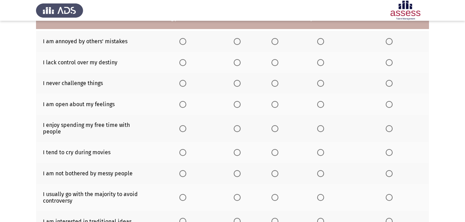
scroll to position [62, 0]
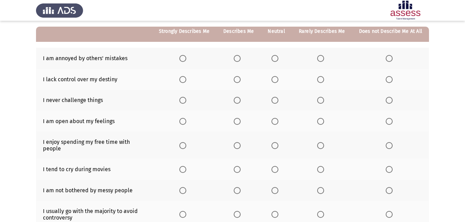
click at [186, 81] on span "Select an option" at bounding box center [182, 79] width 7 height 7
click at [186, 81] on input "Select an option" at bounding box center [182, 79] width 7 height 7
click at [241, 62] on th at bounding box center [238, 58] width 44 height 21
click at [237, 58] on span "Select an option" at bounding box center [237, 58] width 0 height 0
click at [240, 58] on input "Select an option" at bounding box center [237, 58] width 7 height 7
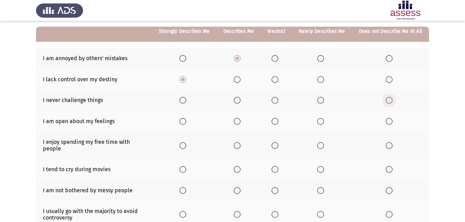
click at [391, 98] on span "Select an option" at bounding box center [388, 100] width 7 height 7
click at [391, 98] on input "Select an option" at bounding box center [388, 100] width 7 height 7
click at [237, 121] on span "Select an option" at bounding box center [237, 121] width 0 height 0
click at [240, 121] on input "Select an option" at bounding box center [237, 121] width 7 height 7
click at [185, 145] on span "Select an option" at bounding box center [182, 145] width 7 height 7
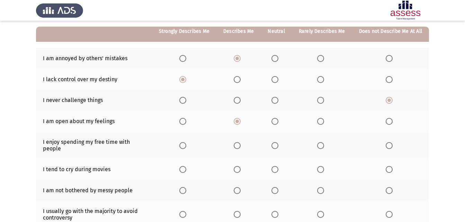
click at [185, 145] on input "Select an option" at bounding box center [182, 145] width 7 height 7
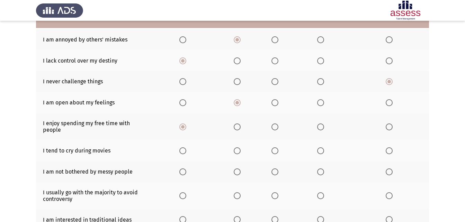
scroll to position [97, 0]
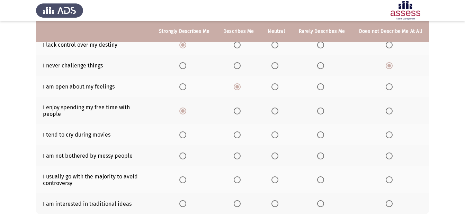
click at [392, 133] on th at bounding box center [390, 134] width 77 height 21
click at [390, 131] on span "Select an option" at bounding box center [388, 134] width 7 height 7
click at [390, 131] on input "Select an option" at bounding box center [388, 134] width 7 height 7
click at [239, 154] on th at bounding box center [238, 155] width 44 height 21
click at [240, 153] on span "Select an option" at bounding box center [237, 156] width 7 height 7
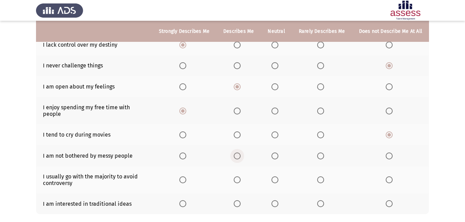
click at [240, 153] on input "Select an option" at bounding box center [237, 156] width 7 height 7
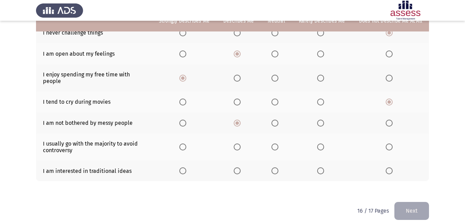
scroll to position [131, 0]
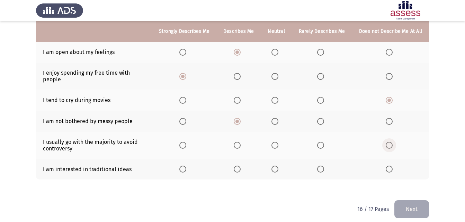
click at [390, 142] on span "Select an option" at bounding box center [388, 145] width 7 height 7
click at [390, 142] on input "Select an option" at bounding box center [388, 145] width 7 height 7
click at [389, 166] on span "Select an option" at bounding box center [388, 169] width 7 height 7
click at [389, 166] on input "Select an option" at bounding box center [388, 169] width 7 height 7
click at [405, 203] on button "Next" at bounding box center [411, 209] width 35 height 18
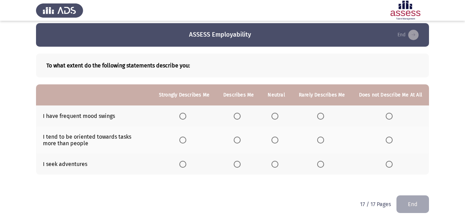
scroll to position [6, 0]
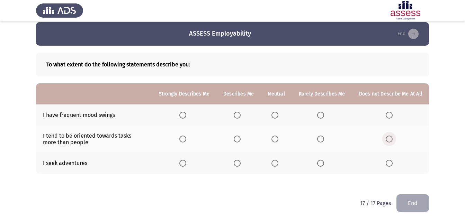
click at [386, 140] on span "Select an option" at bounding box center [388, 139] width 7 height 7
click at [386, 140] on input "Select an option" at bounding box center [388, 139] width 7 height 7
click at [240, 114] on span "Select an option" at bounding box center [237, 115] width 7 height 7
click at [240, 114] on input "Select an option" at bounding box center [237, 115] width 7 height 7
click at [234, 161] on th at bounding box center [238, 163] width 44 height 21
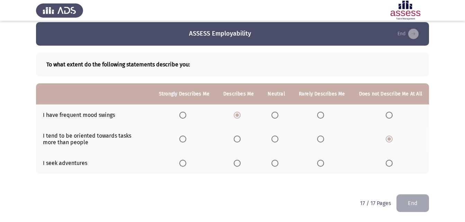
click at [238, 162] on span "Select an option" at bounding box center [237, 163] width 7 height 7
click at [238, 162] on input "Select an option" at bounding box center [237, 163] width 7 height 7
click at [413, 200] on button "End" at bounding box center [412, 203] width 33 height 18
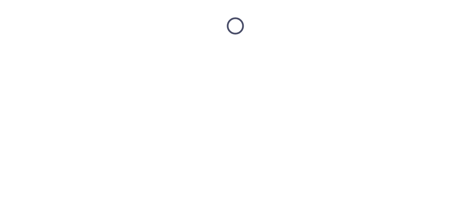
scroll to position [0, 0]
